Goal: Task Accomplishment & Management: Manage account settings

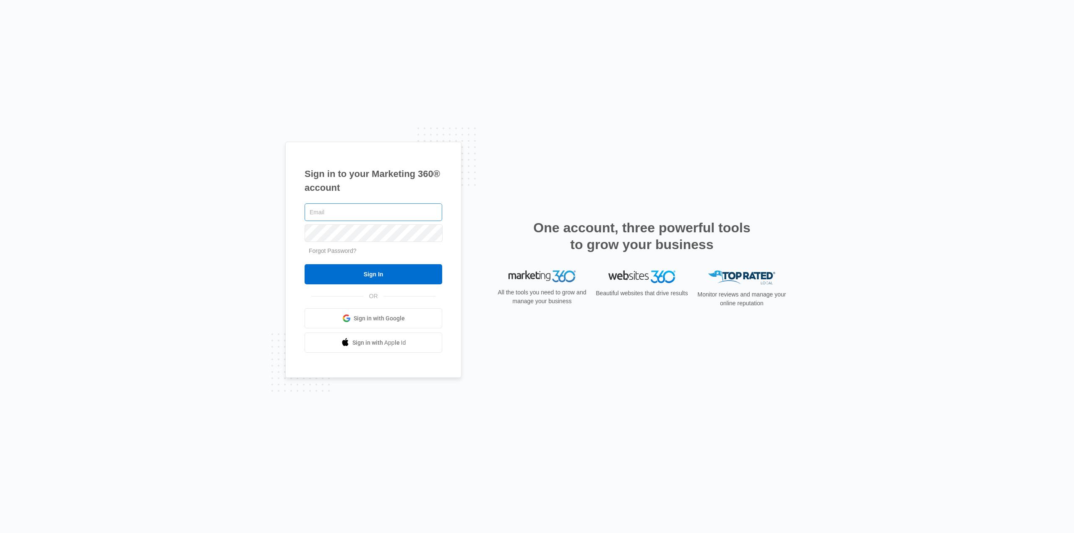
click at [391, 217] on input "text" at bounding box center [374, 213] width 138 height 18
type input "[EMAIL_ADDRESS][DOMAIN_NAME]"
click at [305, 264] on input "Sign In" at bounding box center [374, 274] width 138 height 20
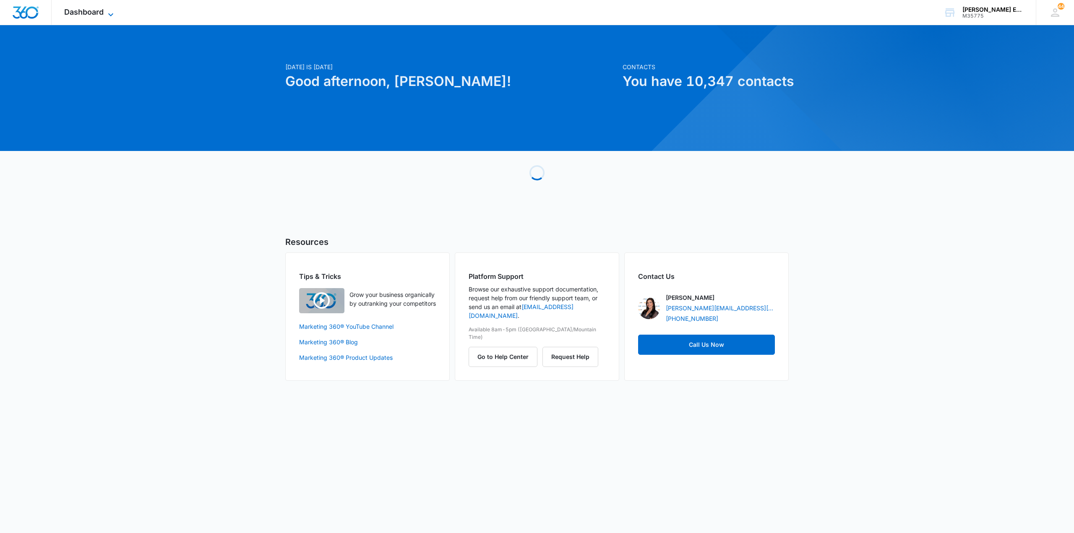
click at [106, 11] on icon at bounding box center [111, 15] width 10 height 10
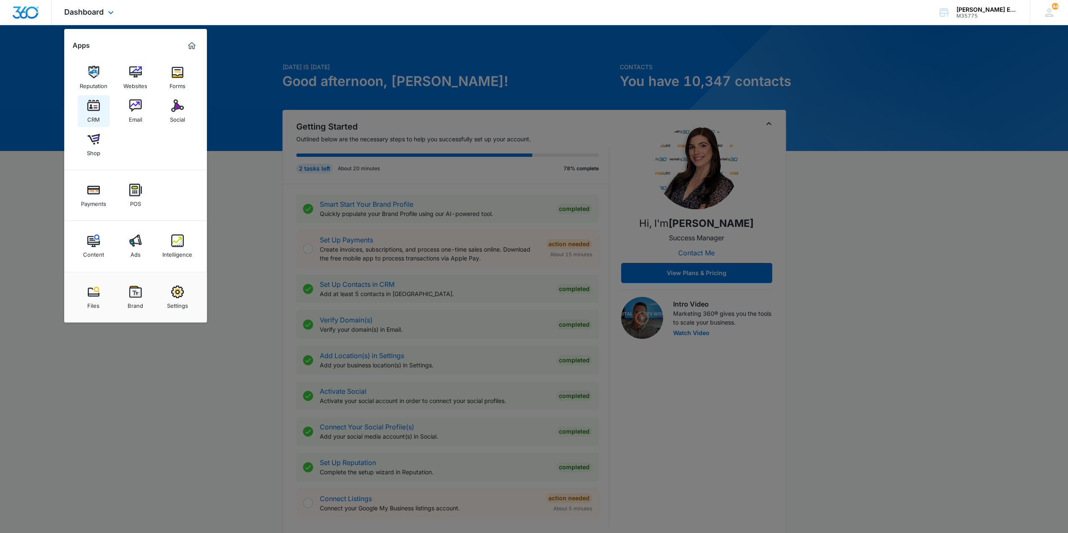
click at [90, 105] on img at bounding box center [93, 105] width 13 height 13
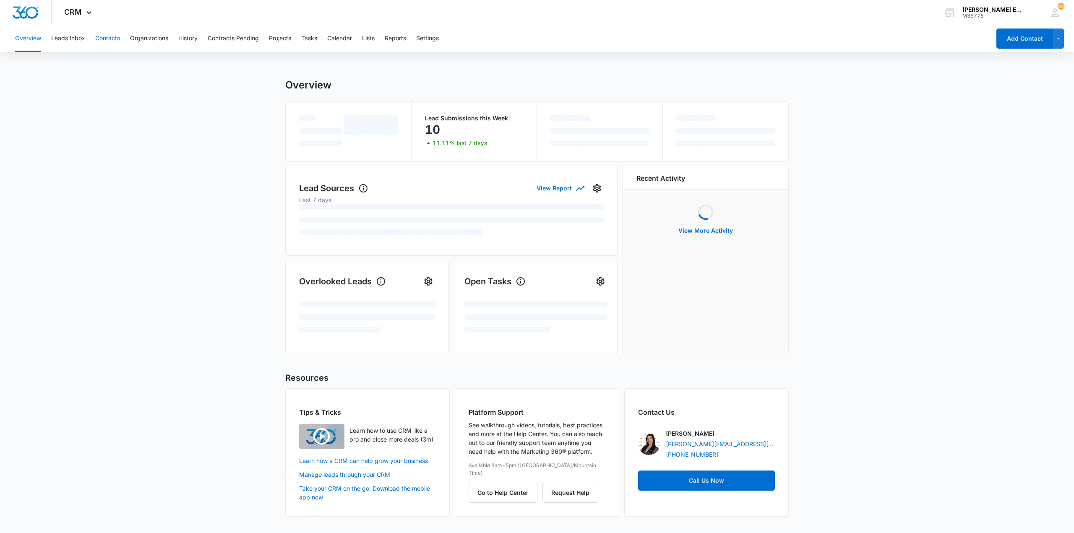
click at [108, 34] on button "Contacts" at bounding box center [107, 38] width 25 height 27
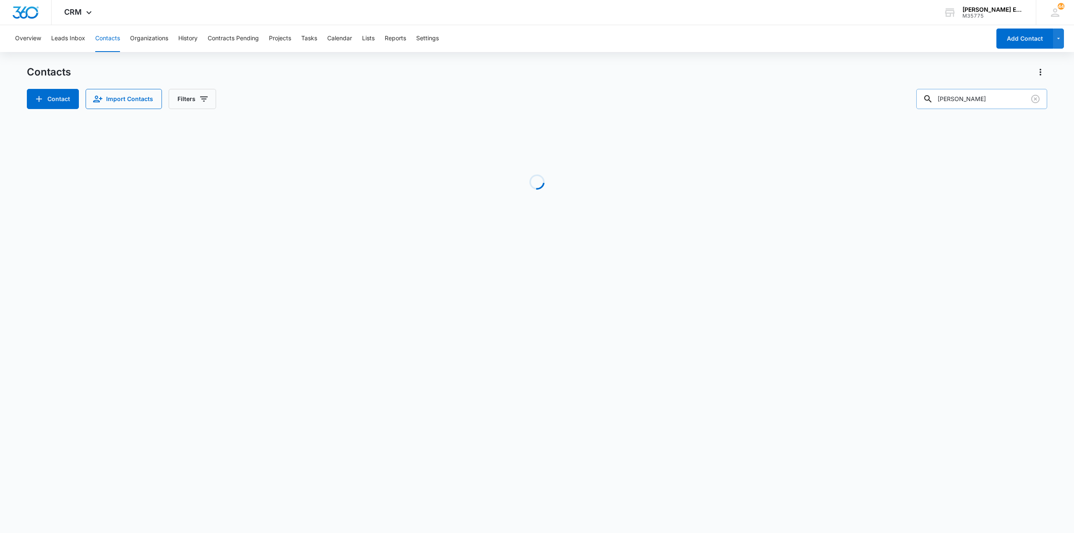
click at [972, 96] on input "[PERSON_NAME]" at bounding box center [982, 99] width 131 height 20
type input "[PERSON_NAME]"
